Goal: Task Accomplishment & Management: Manage account settings

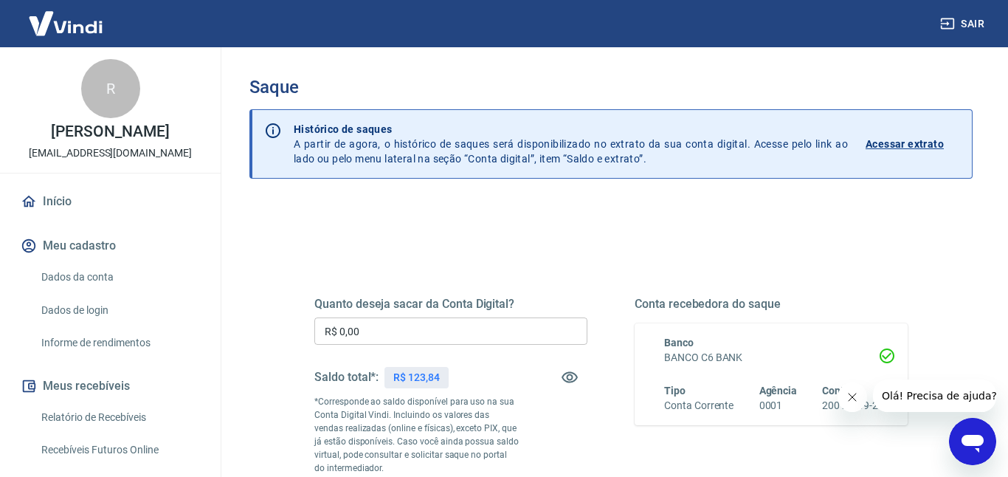
click at [596, 241] on div "Quanto deseja sacar da Conta Digital? R$ 0,00 ​ Saldo total*: R$ 123,84 *Corres…" at bounding box center [611, 410] width 629 height 357
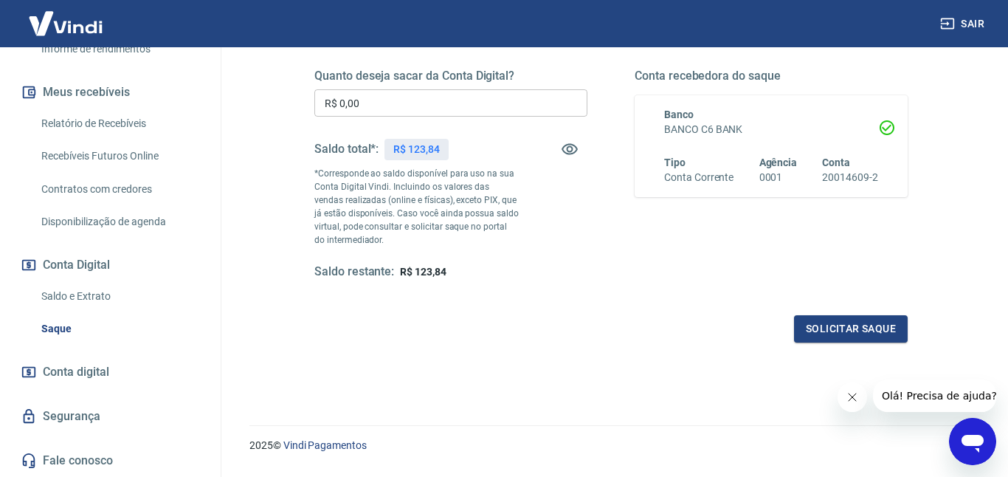
scroll to position [266, 0]
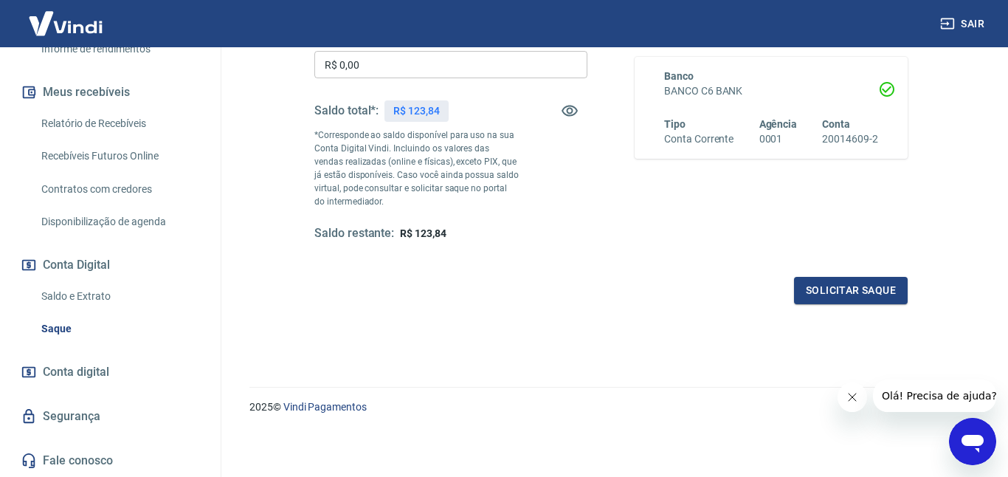
click at [91, 369] on span "Conta digital" at bounding box center [76, 372] width 66 height 21
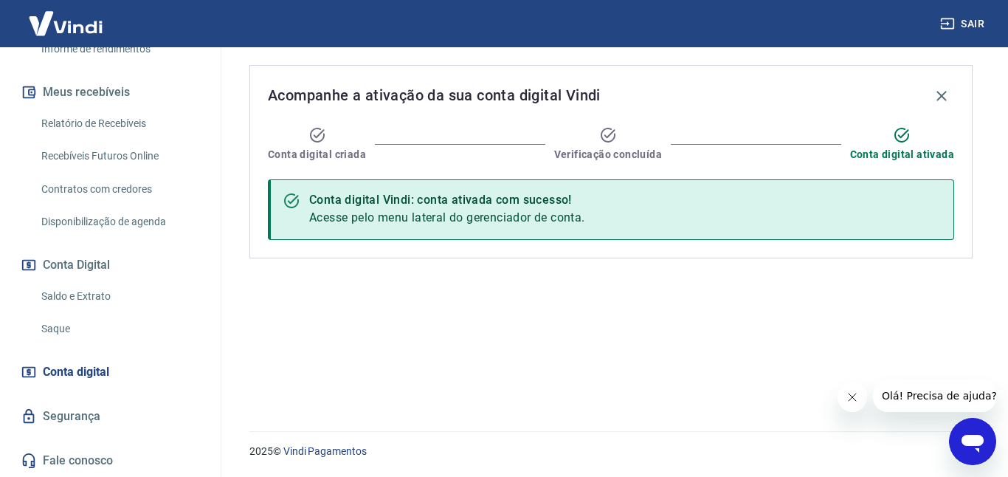
click at [111, 267] on button "Conta Digital" at bounding box center [110, 265] width 185 height 32
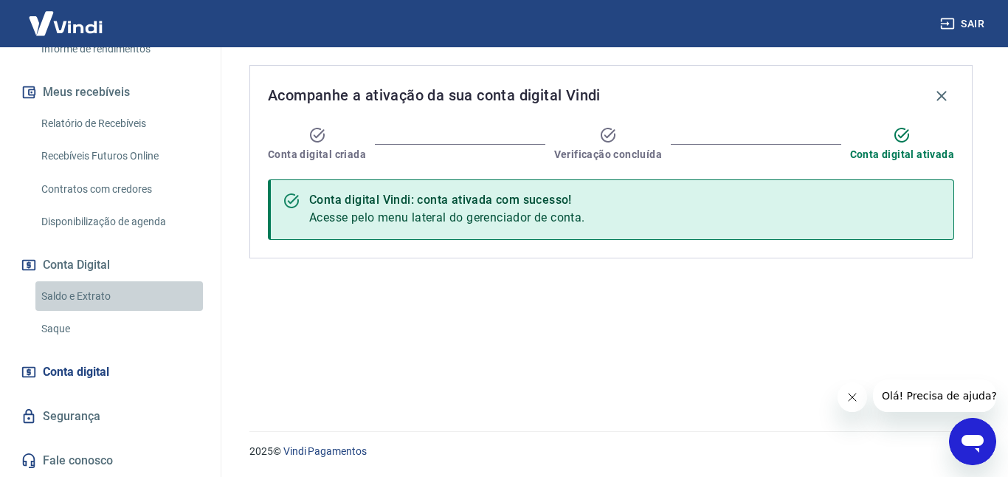
click at [106, 301] on link "Saldo e Extrato" at bounding box center [119, 296] width 168 height 30
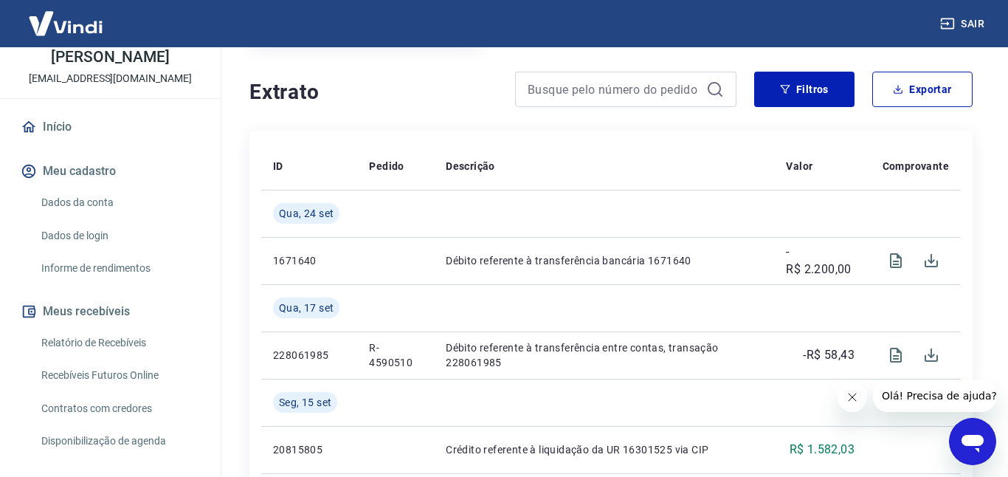
scroll to position [74, 0]
click at [118, 264] on link "Informe de rendimentos" at bounding box center [119, 269] width 168 height 30
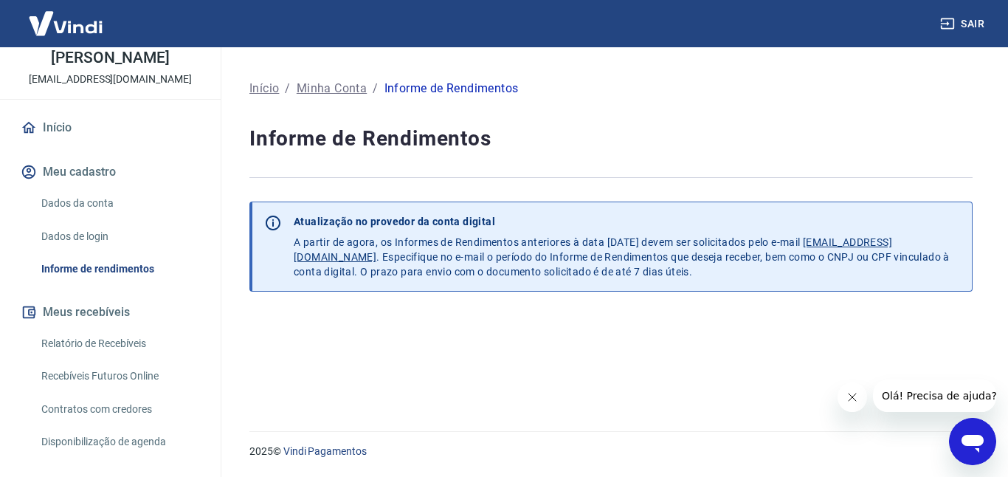
click at [86, 207] on link "Dados da conta" at bounding box center [119, 203] width 168 height 30
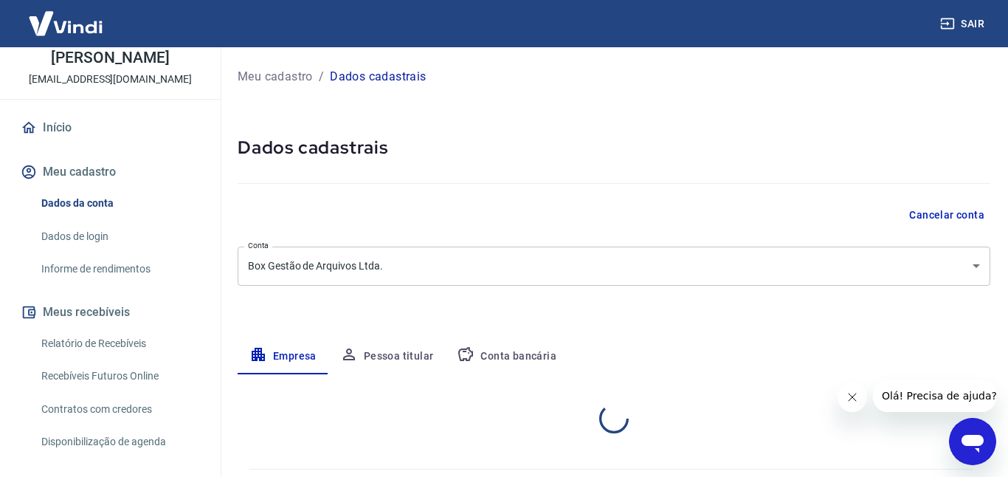
select select "SP"
click at [544, 361] on button "Conta bancária" at bounding box center [506, 356] width 123 height 35
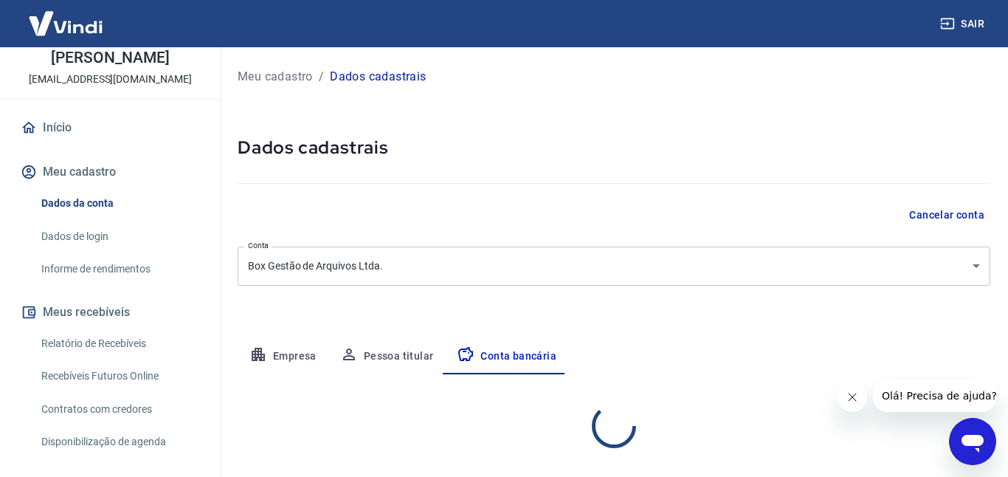
select select "1"
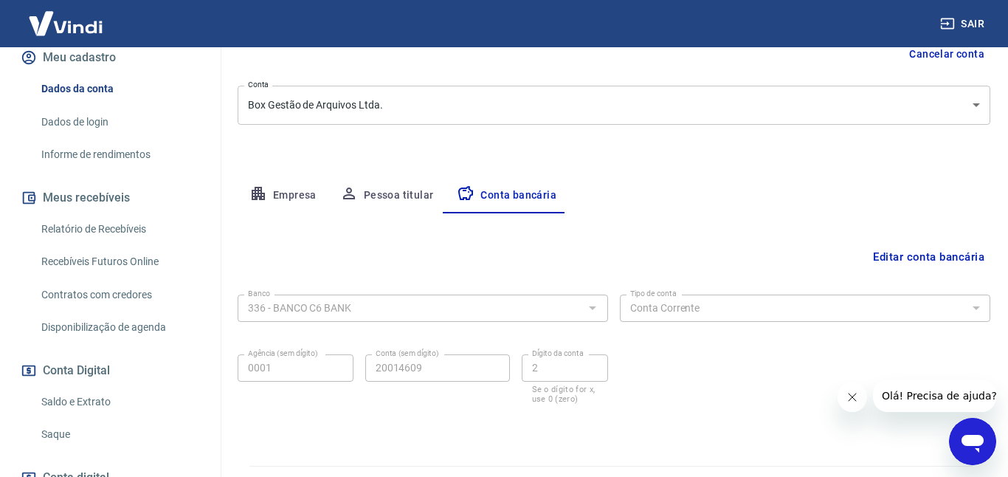
scroll to position [216, 0]
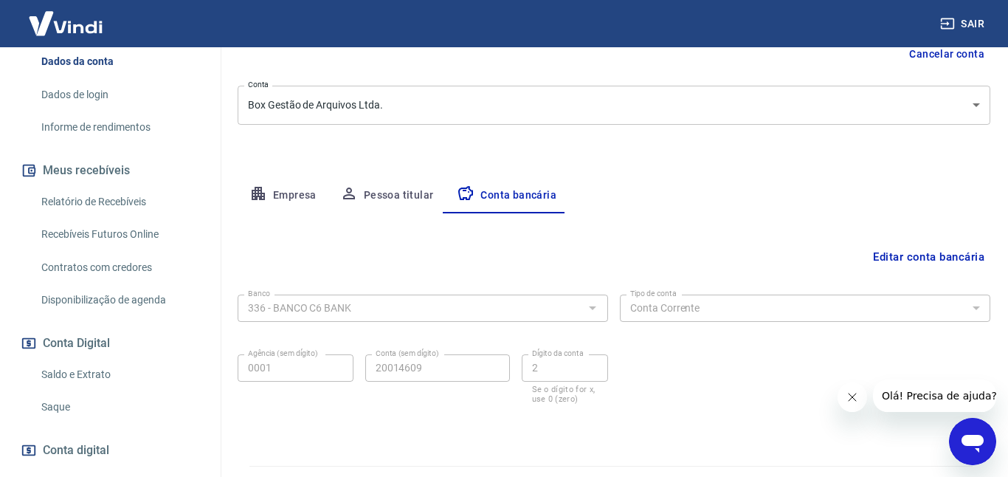
click at [142, 272] on link "Contratos com credores" at bounding box center [119, 267] width 168 height 30
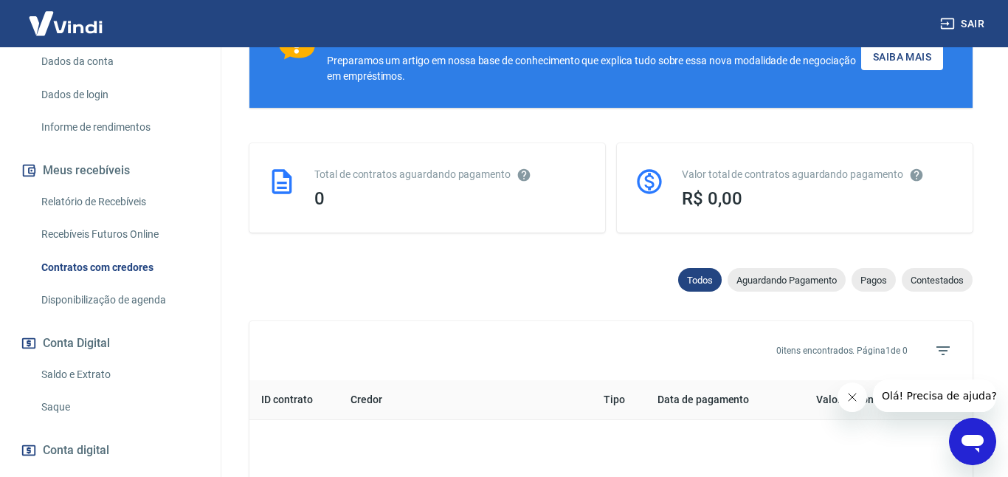
scroll to position [669, 0]
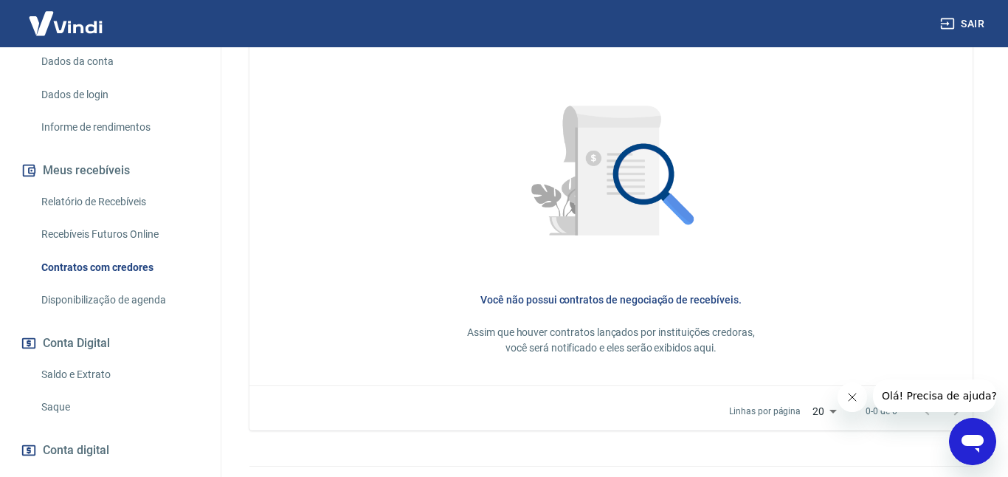
click at [146, 303] on link "Disponibilização de agenda" at bounding box center [119, 300] width 168 height 30
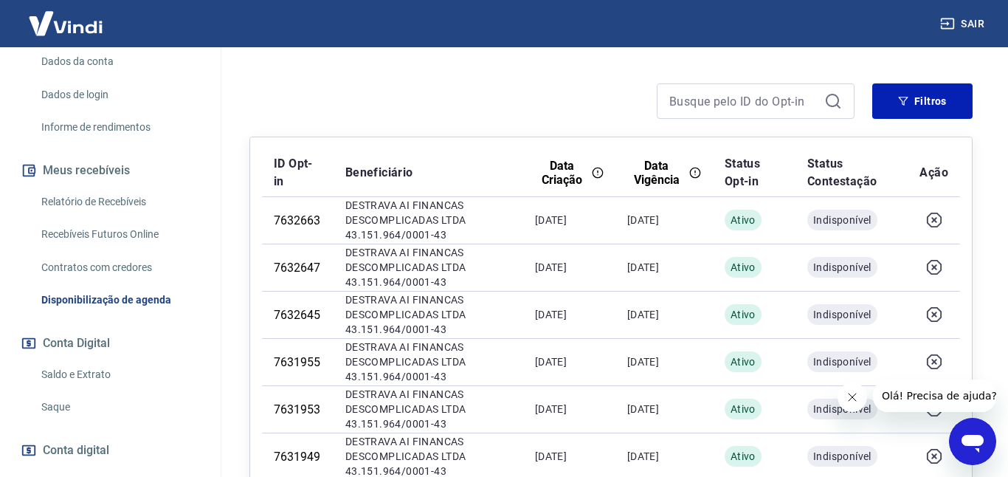
scroll to position [206, 0]
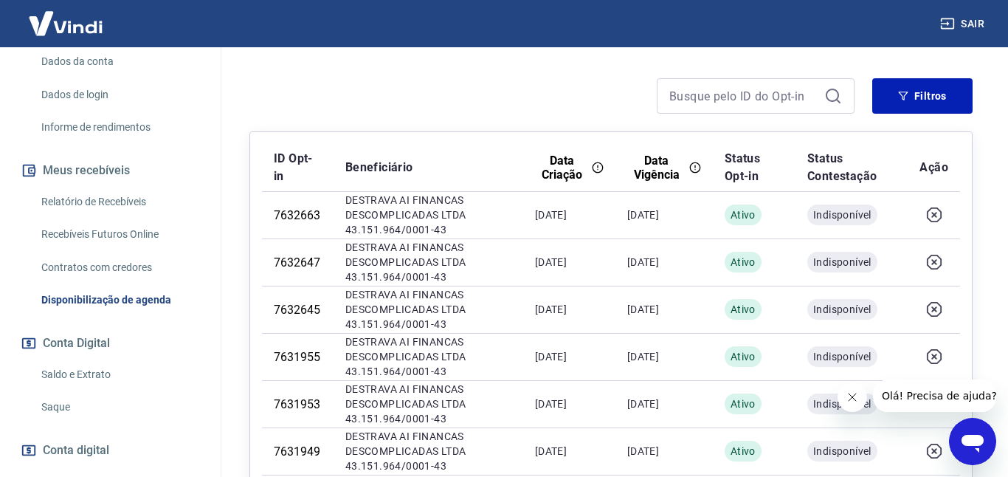
click at [107, 241] on link "Recebíveis Futuros Online" at bounding box center [119, 234] width 168 height 30
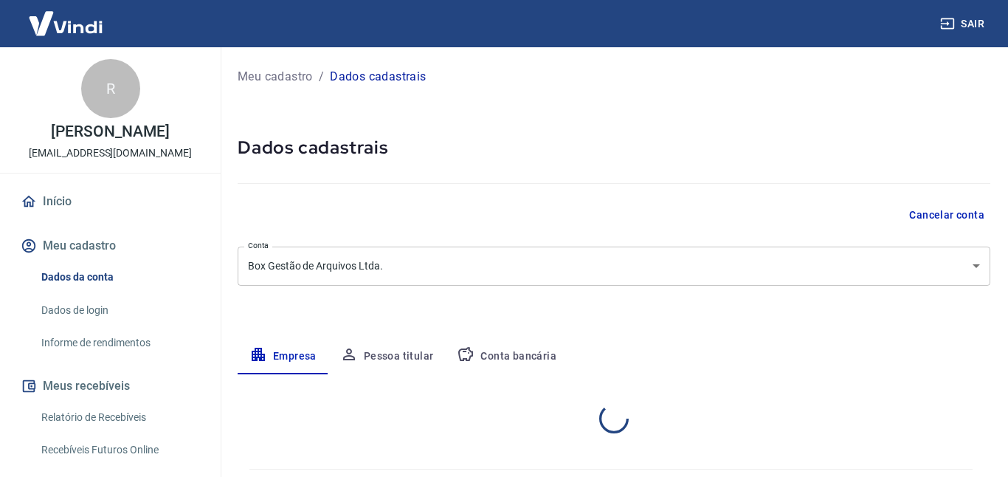
select select "SP"
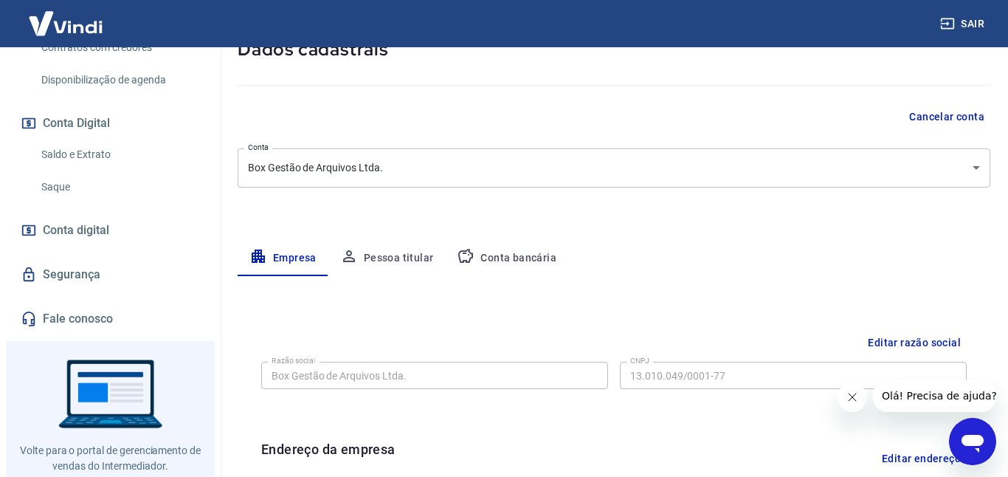
scroll to position [478, 0]
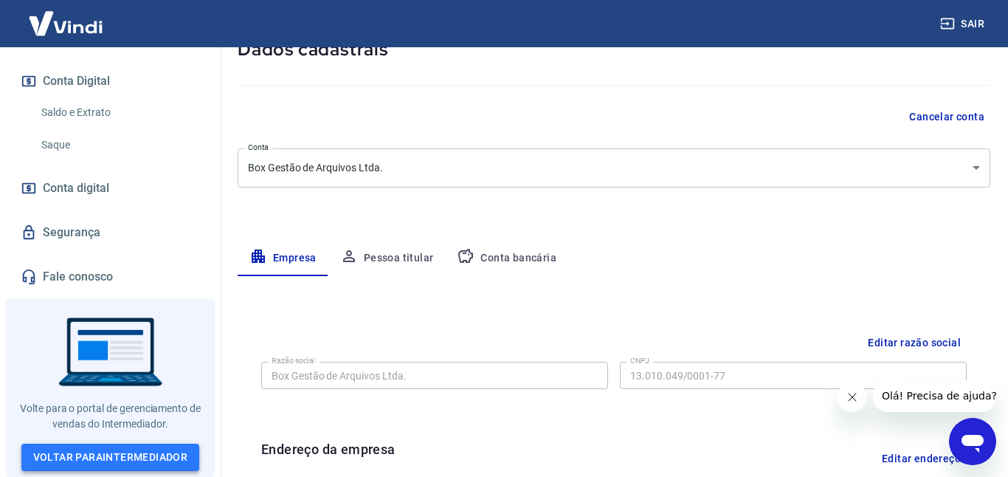
click at [174, 464] on link "Voltar para Intermediador" at bounding box center [110, 457] width 179 height 27
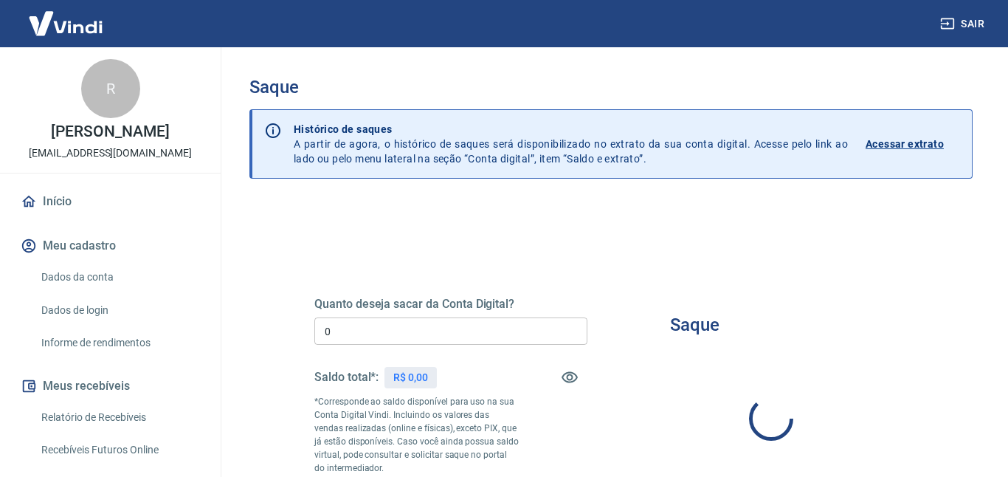
type input "R$ 0,00"
